Goal: Task Accomplishment & Management: Complete application form

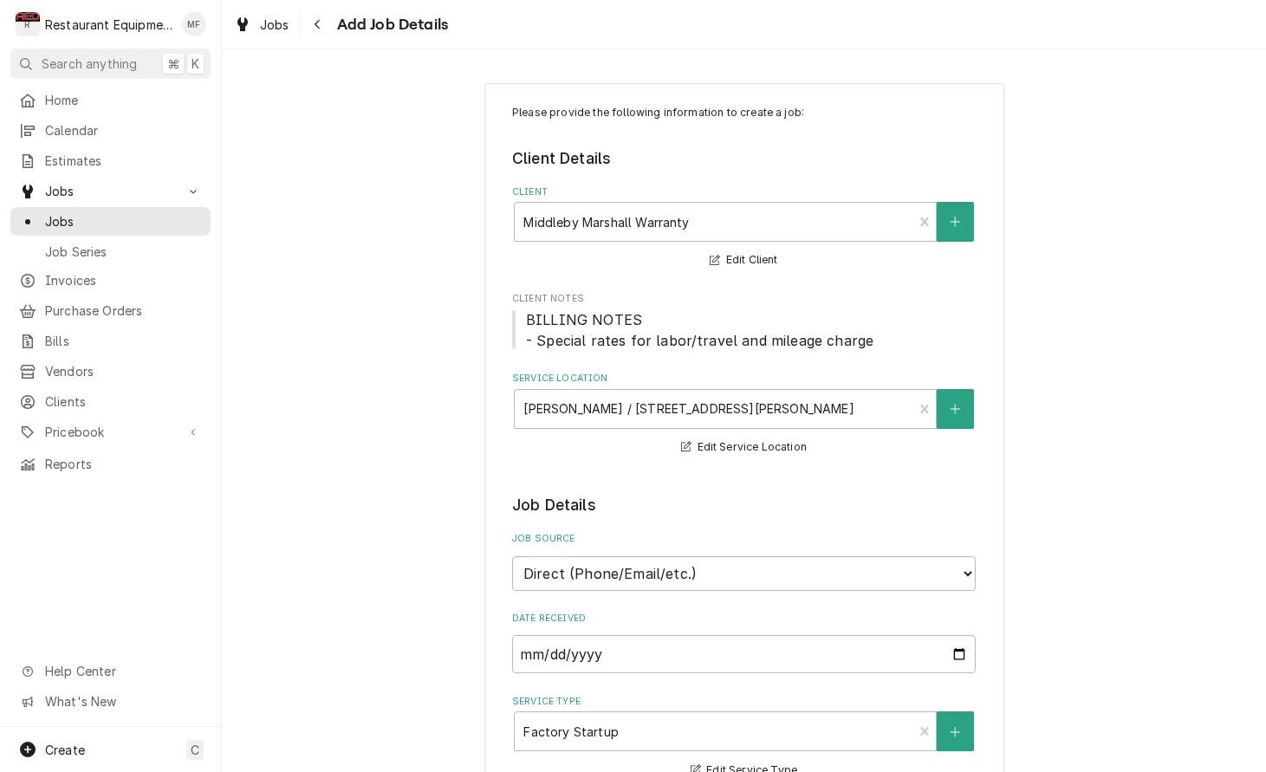
select select "3"
select select "09:00:00"
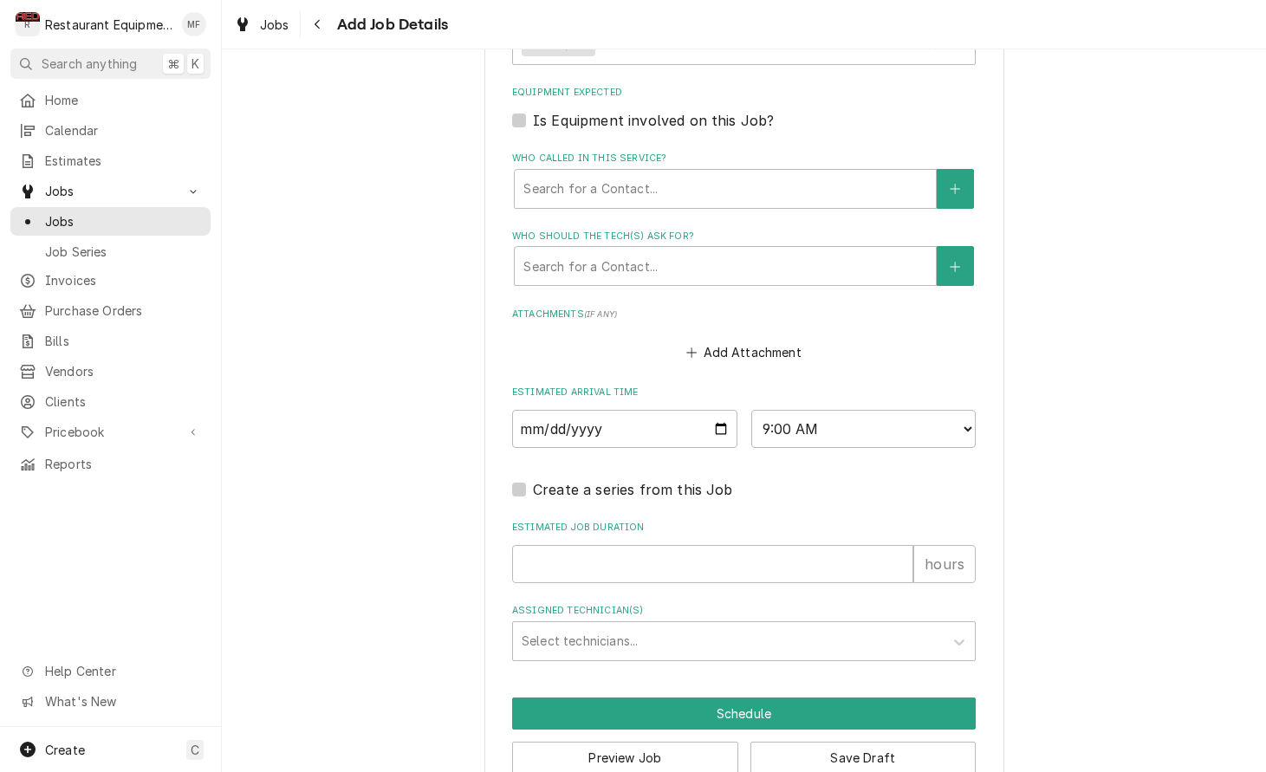
scroll to position [1202, 0]
click at [683, 546] on input "Estimated Job Duration" at bounding box center [712, 565] width 401 height 38
type input "4"
type textarea "x"
type input "4"
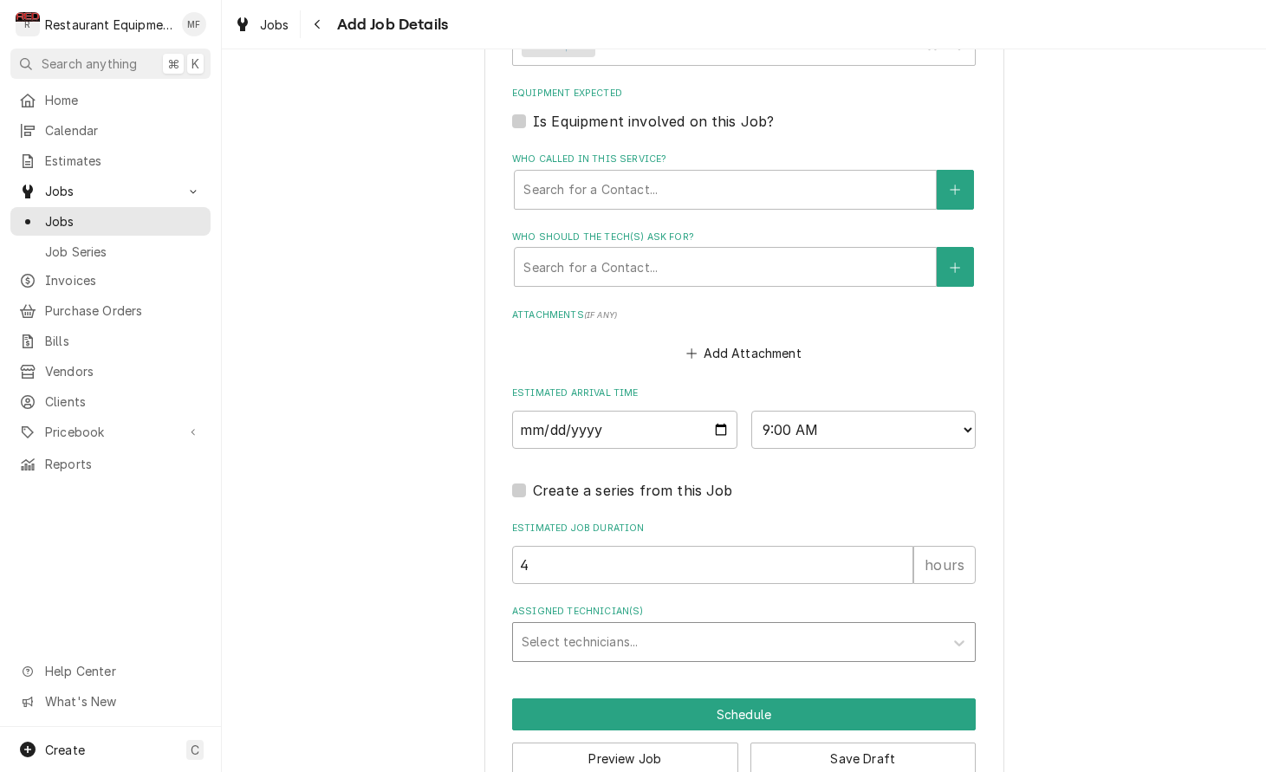
click at [781, 626] on div "Assigned Technician(s)" at bounding box center [728, 641] width 413 height 31
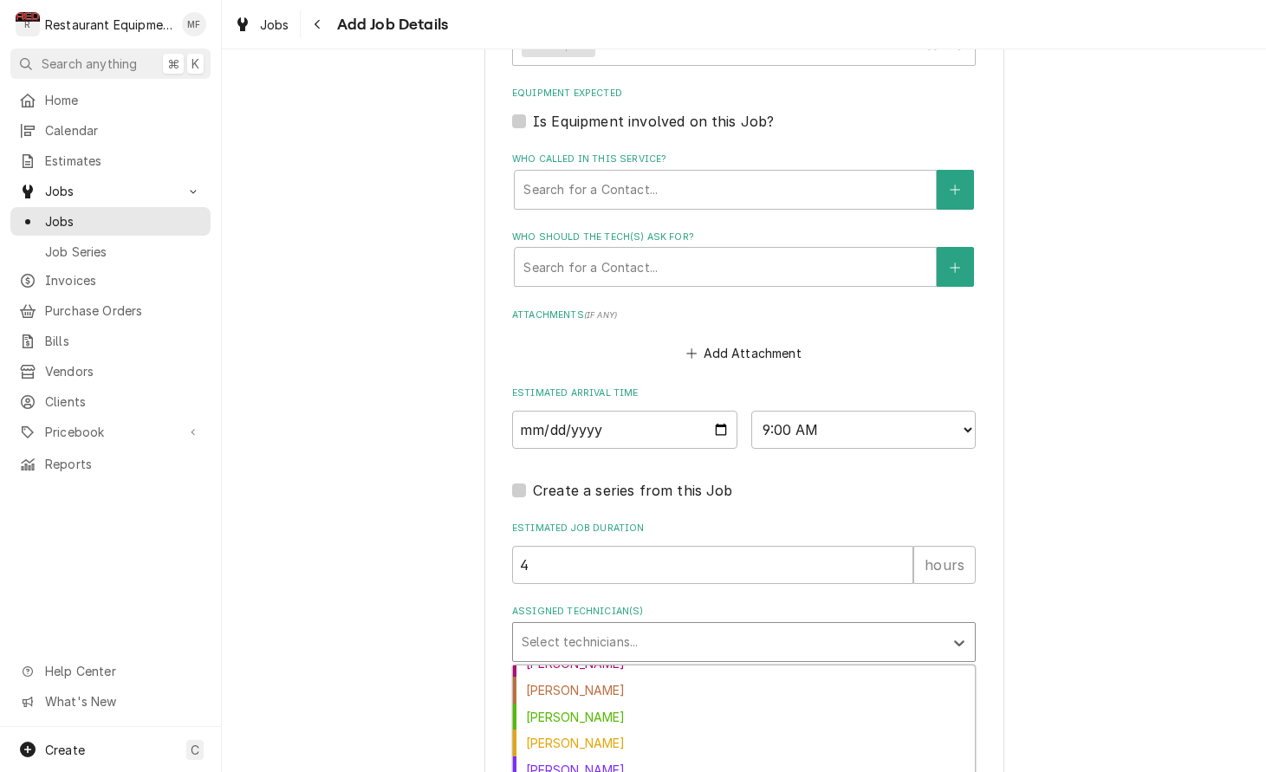
scroll to position [152, 0]
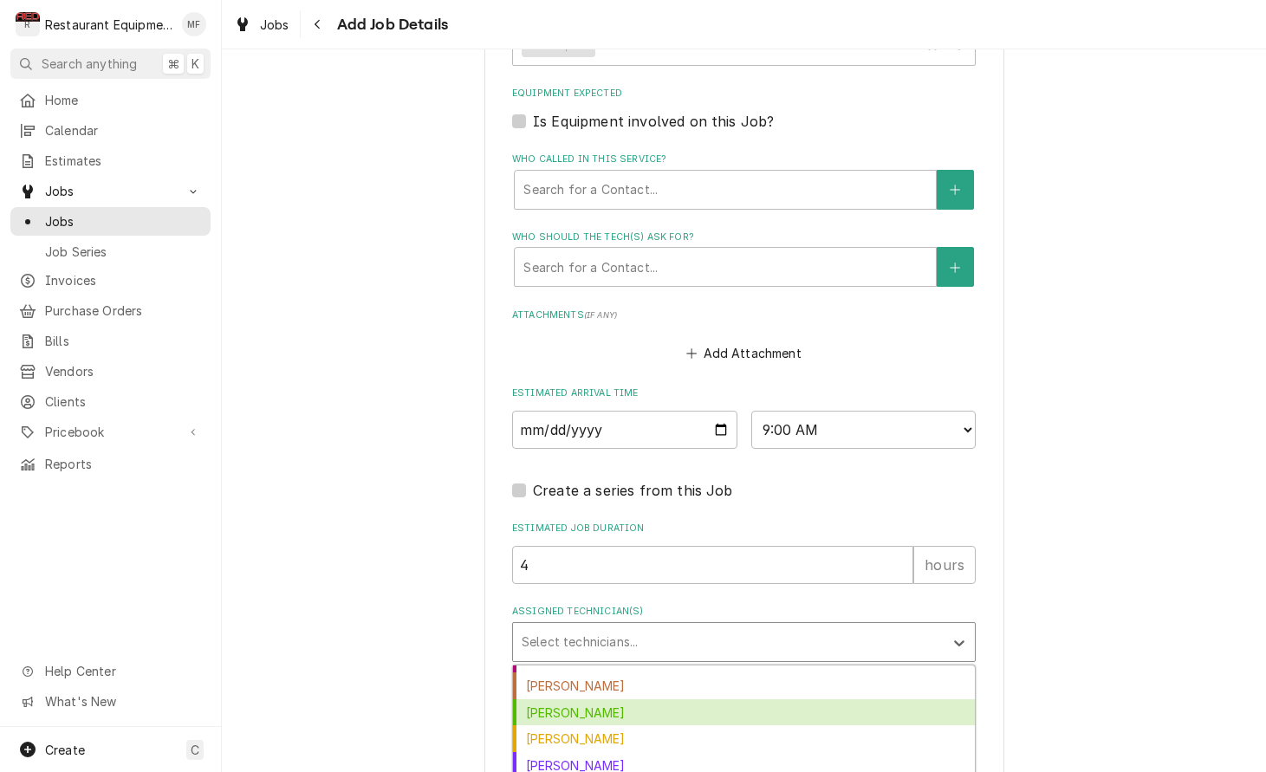
click at [778, 699] on div "Huston Lewis" at bounding box center [744, 712] width 462 height 27
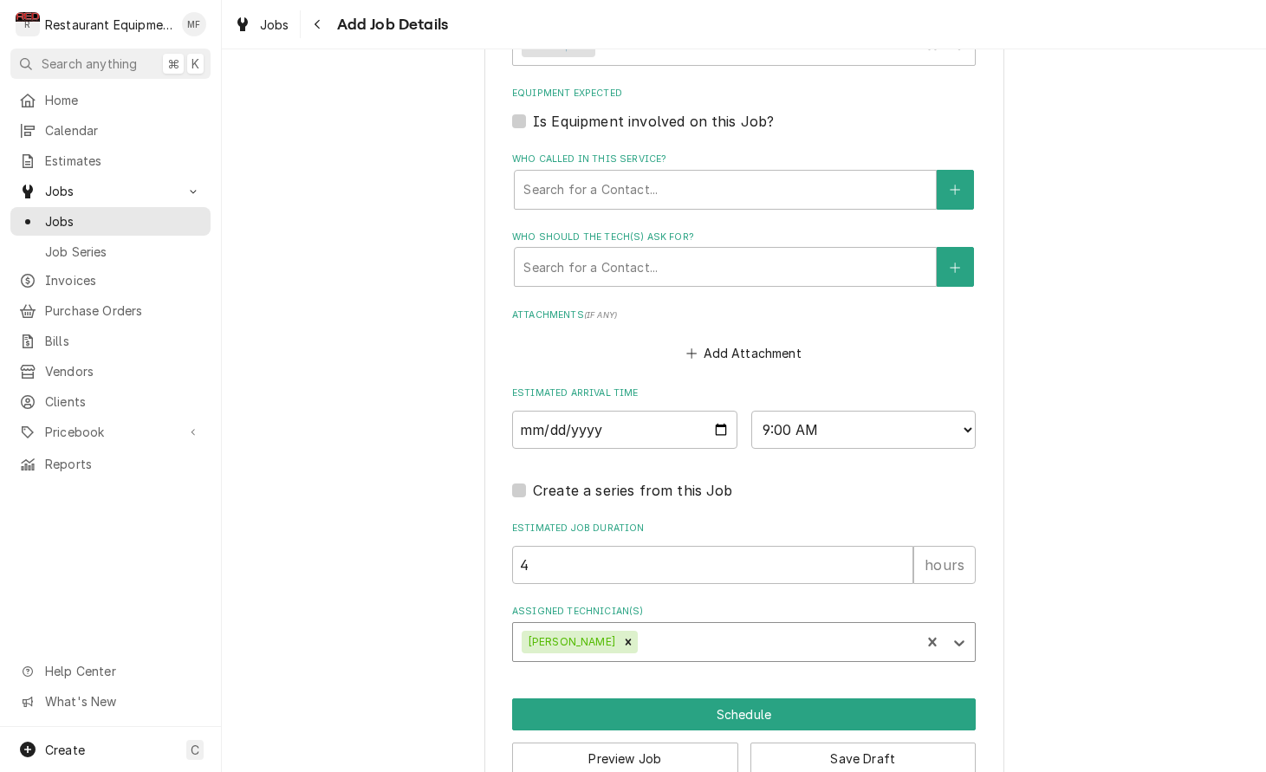
click at [757, 698] on button "Schedule" at bounding box center [743, 714] width 463 height 32
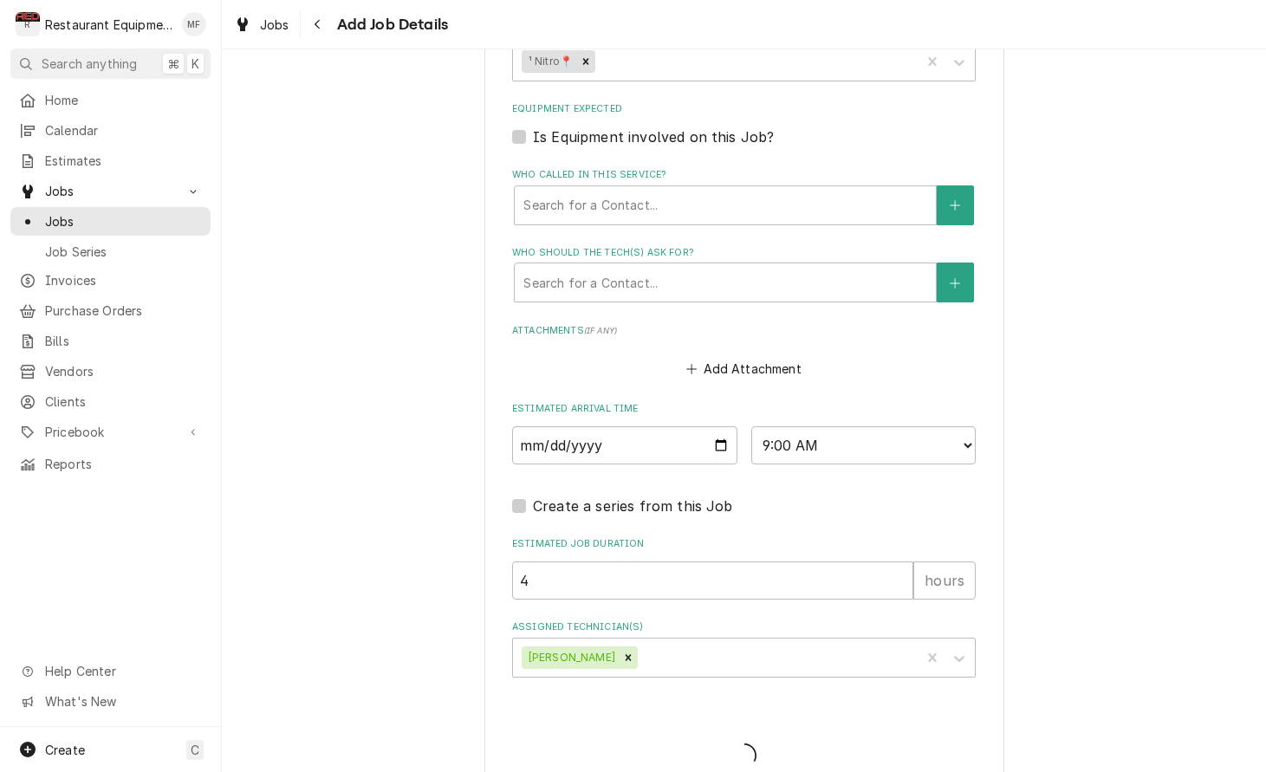
type textarea "x"
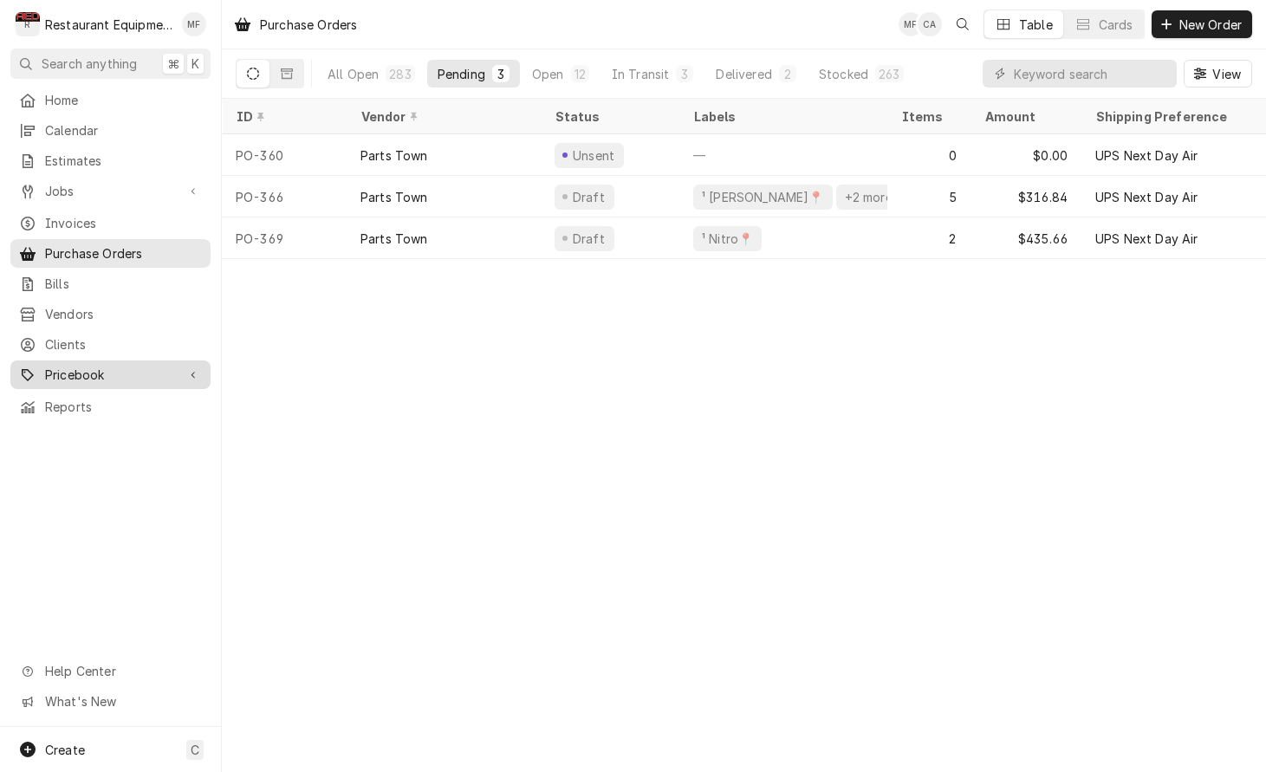
click at [172, 366] on span "Pricebook" at bounding box center [110, 375] width 131 height 18
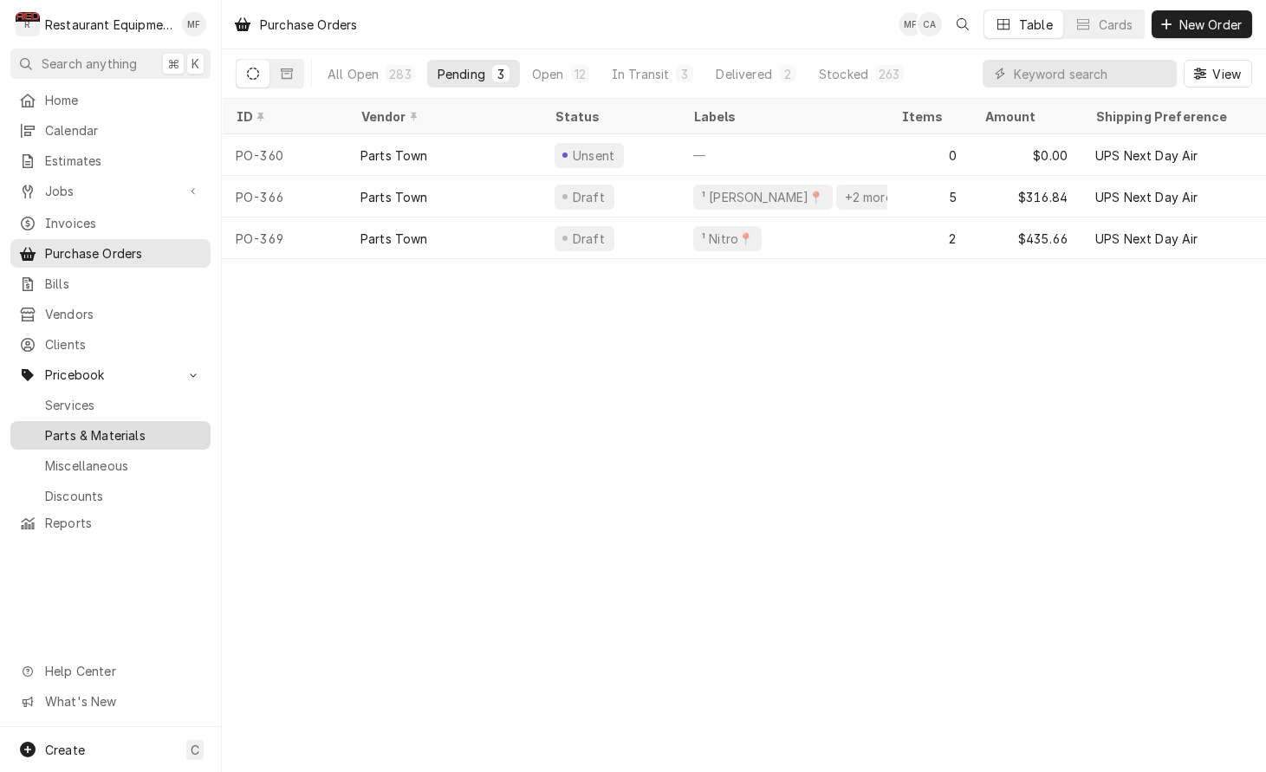
click at [165, 426] on span "Parts & Materials" at bounding box center [123, 435] width 157 height 18
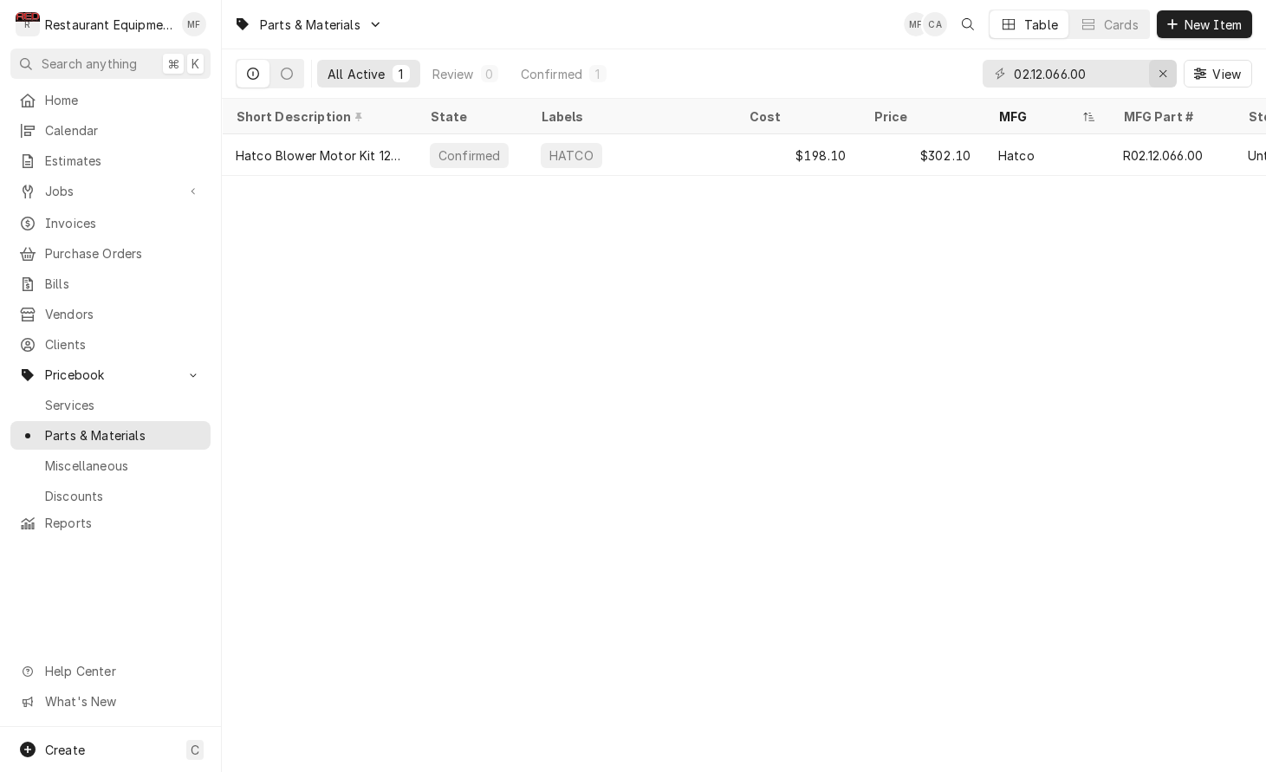
type input "02.12.066.00"
drag, startPoint x: 1162, startPoint y: 75, endPoint x: 1209, endPoint y: 109, distance: 57.7
click at [1163, 75] on icon "Erase input" at bounding box center [1163, 74] width 10 height 12
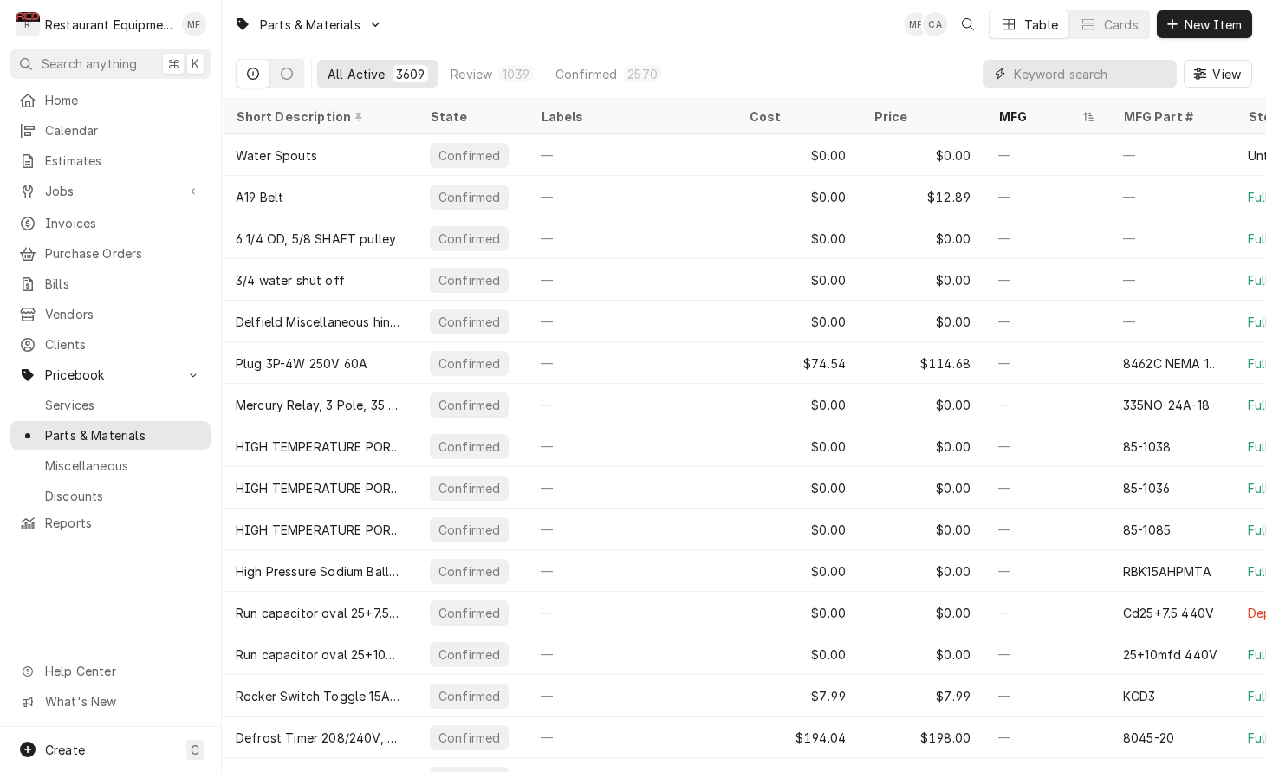
click at [1075, 67] on input "Dynamic Content Wrapper" at bounding box center [1091, 74] width 154 height 28
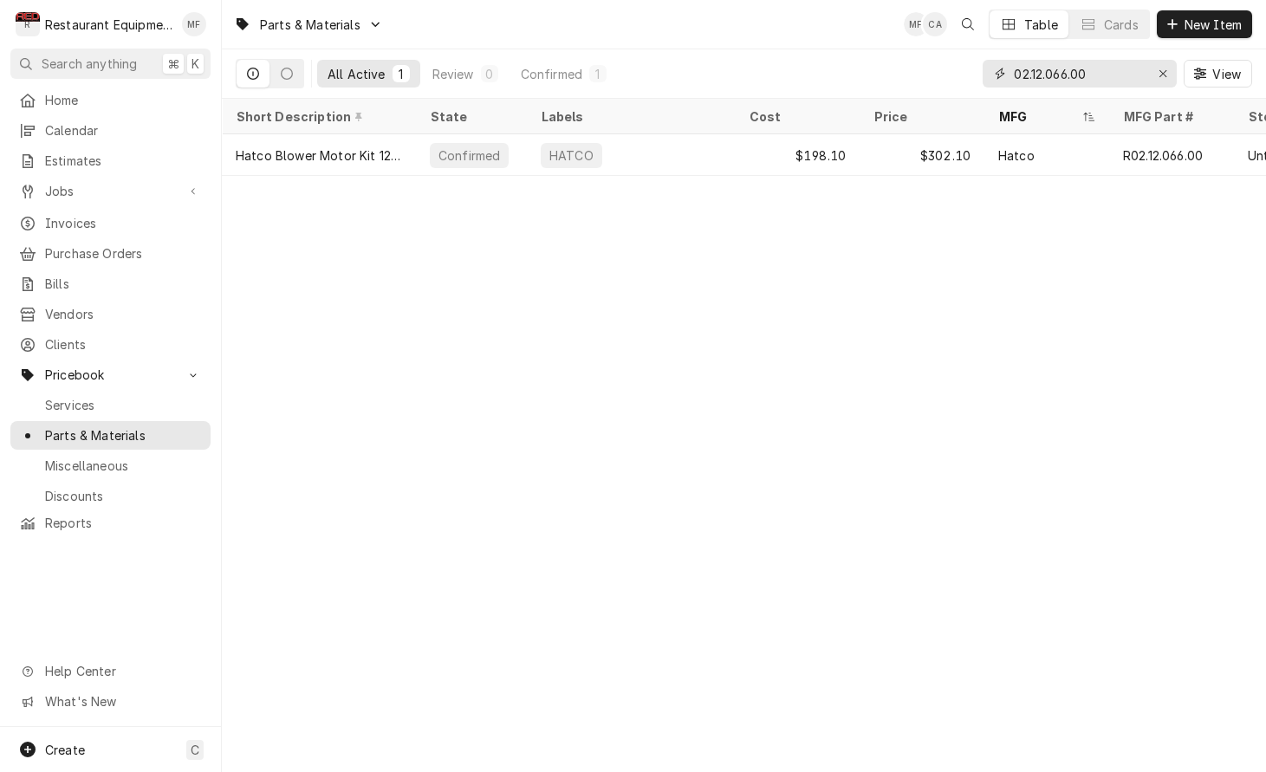
type input "02.12.066.00"
click at [1147, 72] on div "02.12.066.00" at bounding box center [1079, 74] width 194 height 28
click at [1158, 72] on icon "Erase input" at bounding box center [1163, 74] width 10 height 12
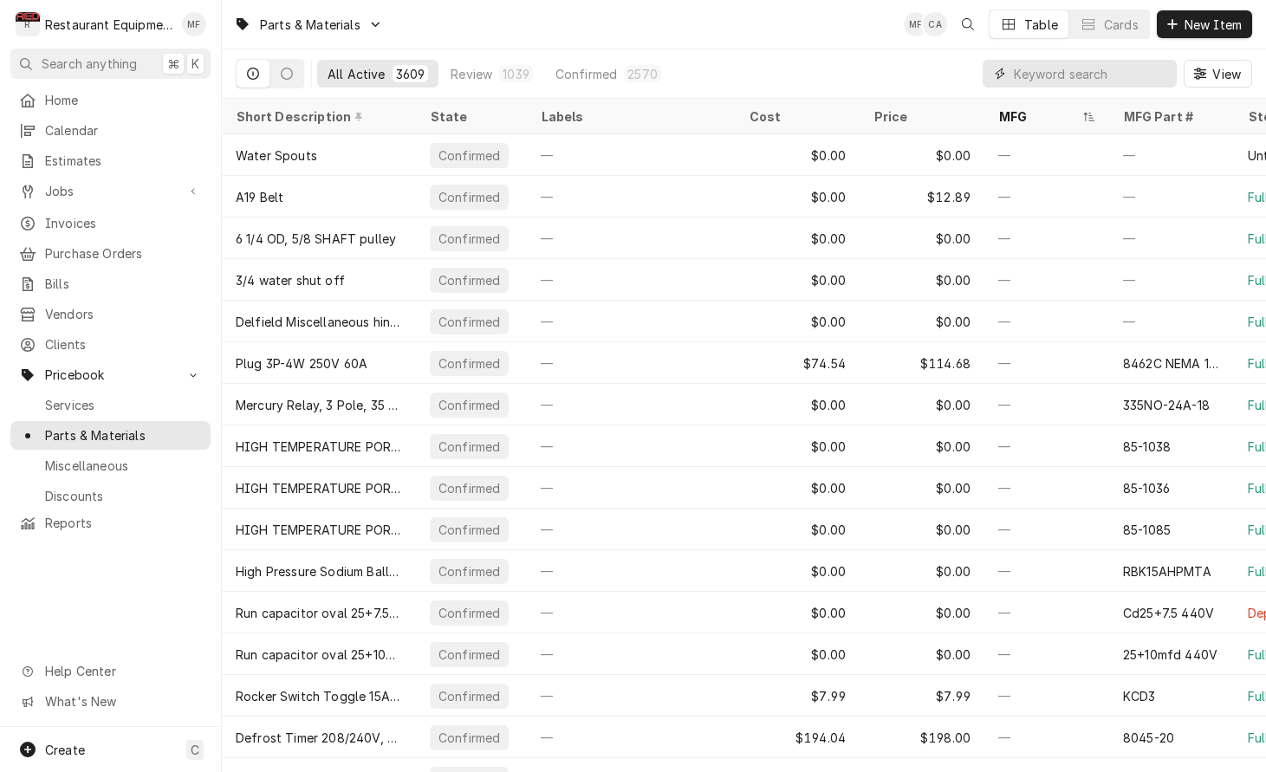
click at [1090, 77] on input "Dynamic Content Wrapper" at bounding box center [1091, 74] width 154 height 28
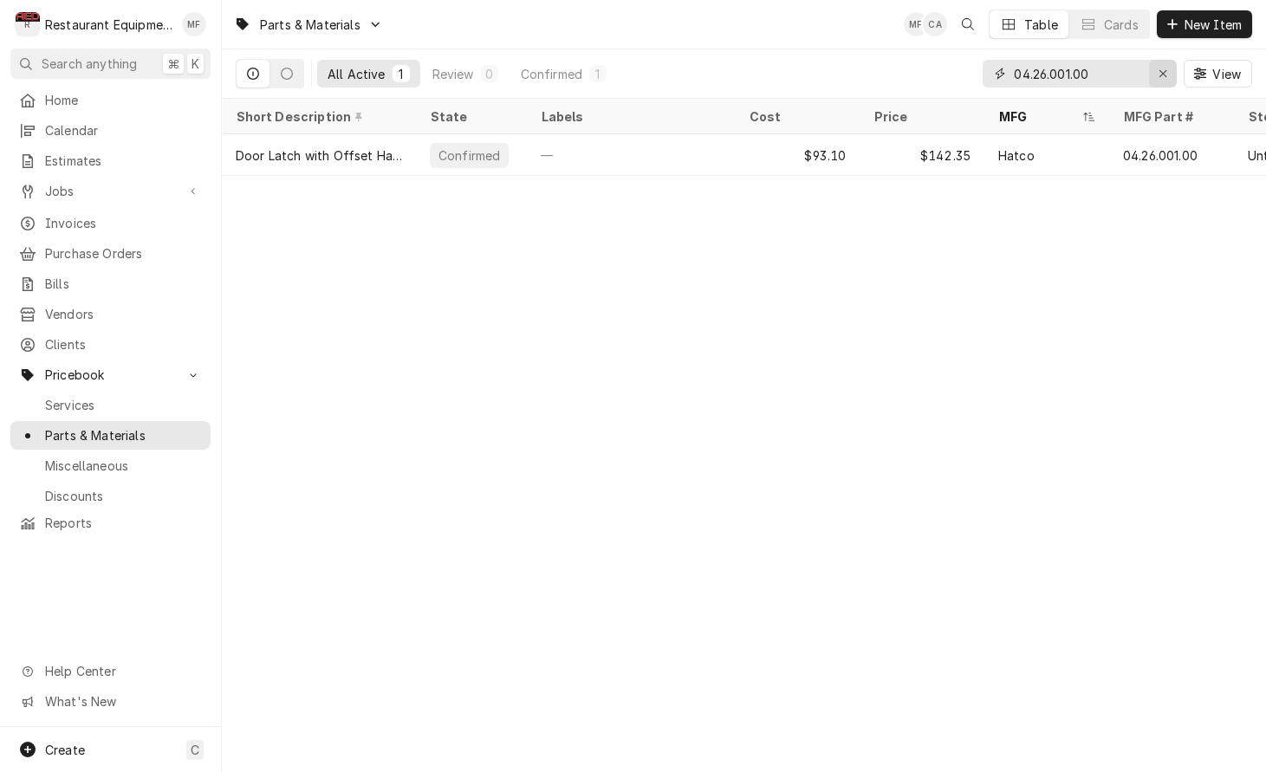
type input "04.26.001.00"
click at [1166, 71] on icon "Erase input" at bounding box center [1163, 74] width 10 height 12
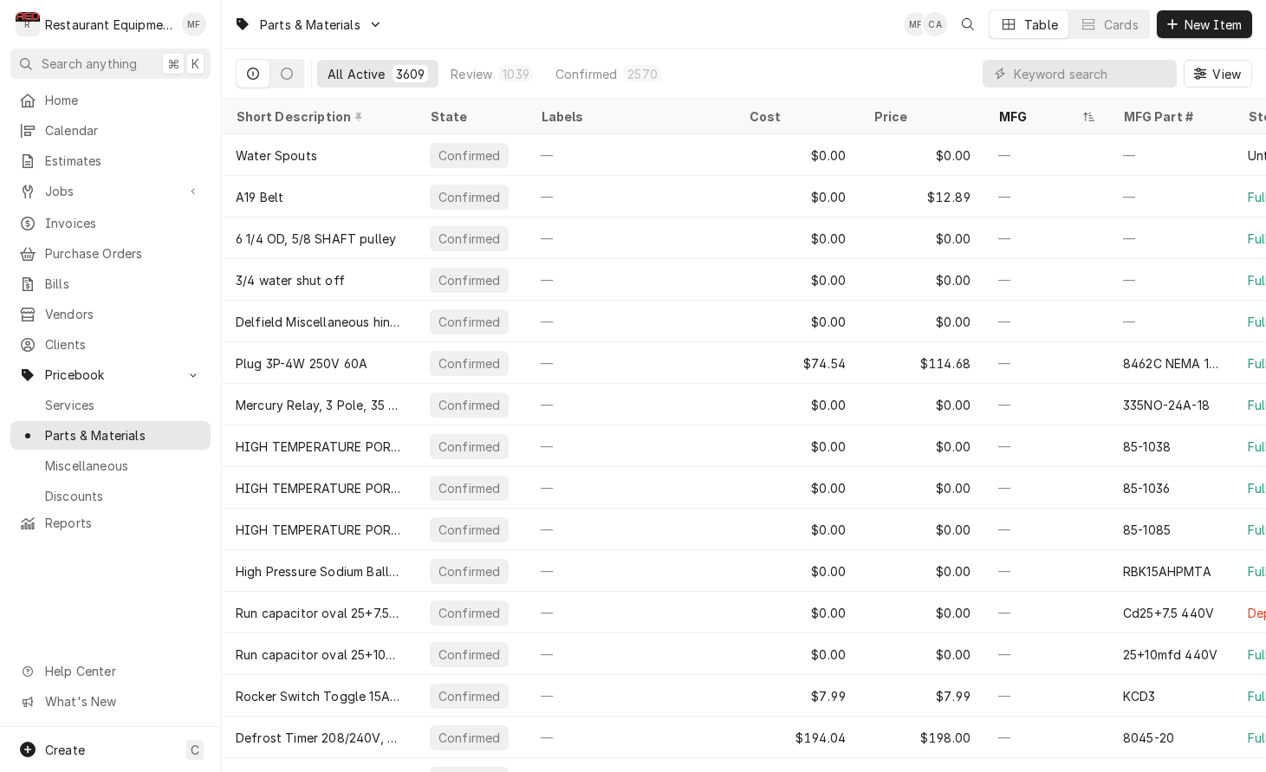
drag, startPoint x: 72, startPoint y: 185, endPoint x: 81, endPoint y: 230, distance: 45.9
click at [72, 185] on span "Jobs" at bounding box center [110, 191] width 131 height 18
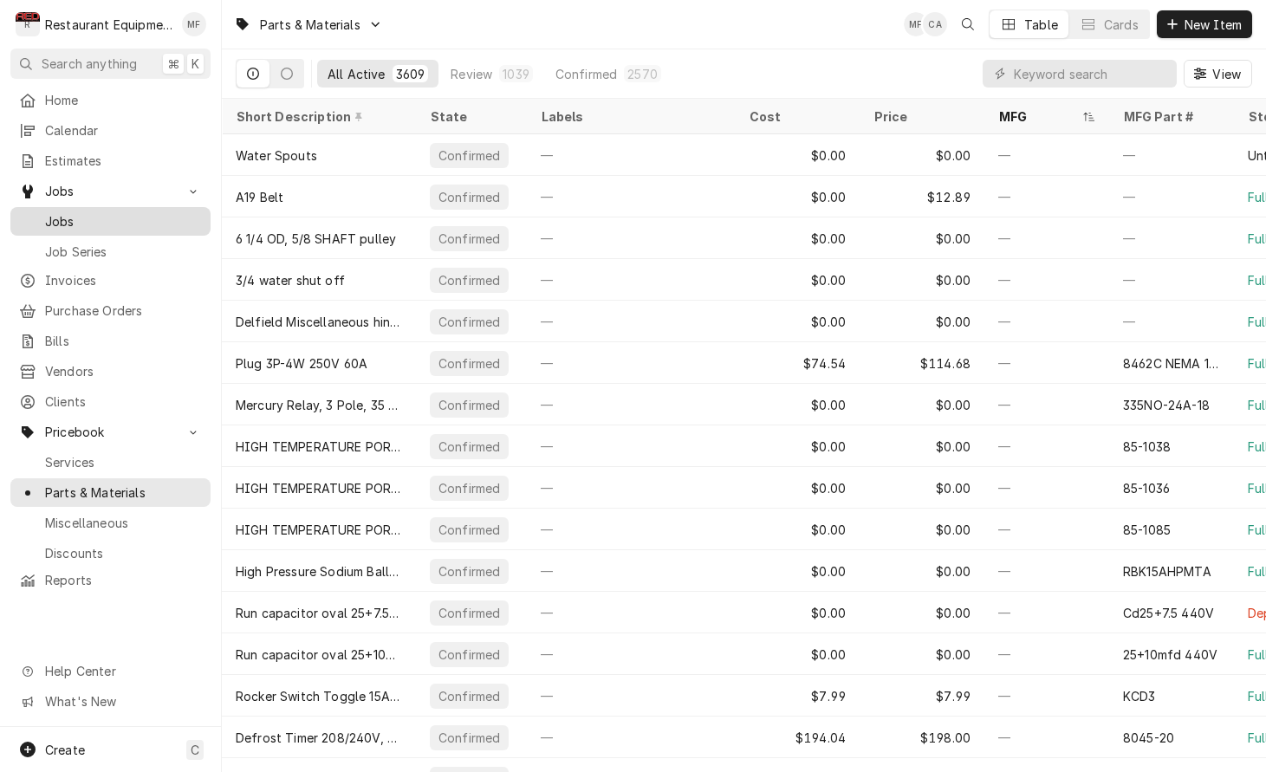
click at [120, 213] on span "Jobs" at bounding box center [123, 221] width 157 height 18
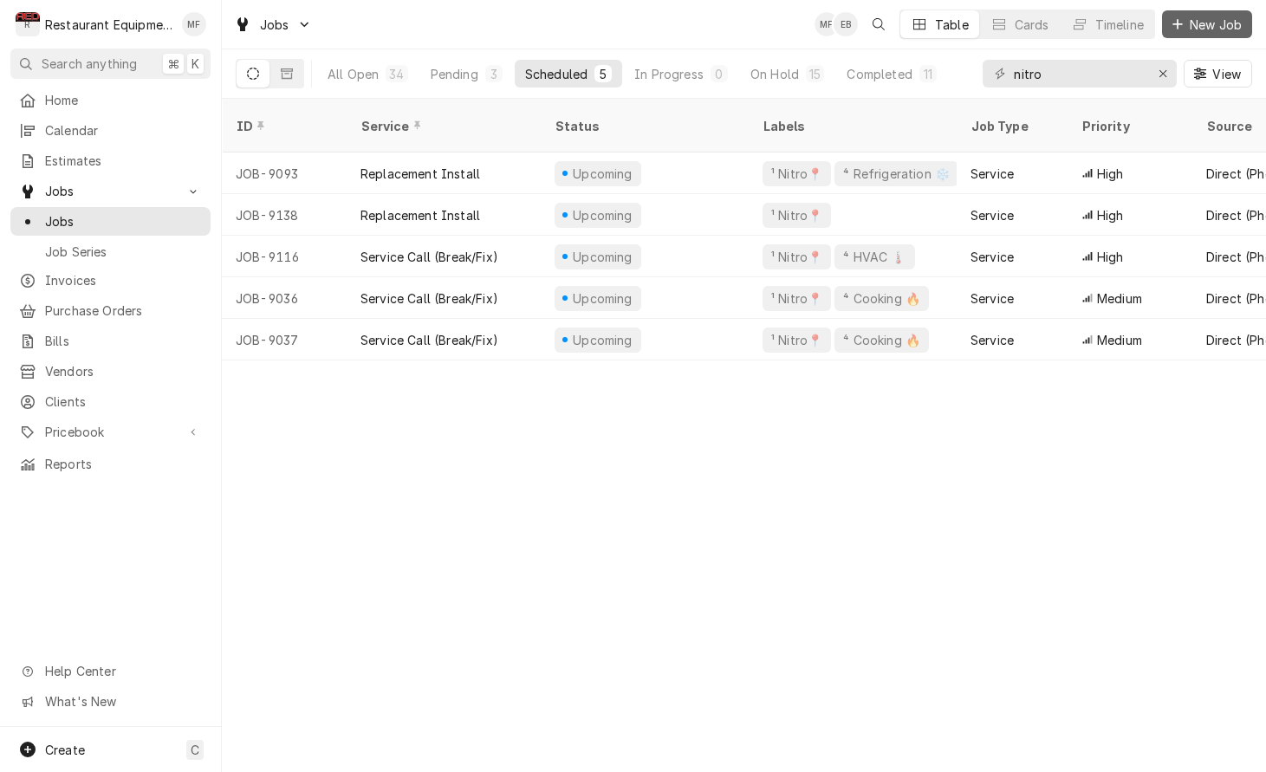
click at [1212, 34] on button "New Job" at bounding box center [1207, 24] width 90 height 28
click at [161, 308] on span "Purchase Orders" at bounding box center [123, 310] width 157 height 18
